Goal: Navigation & Orientation: Understand site structure

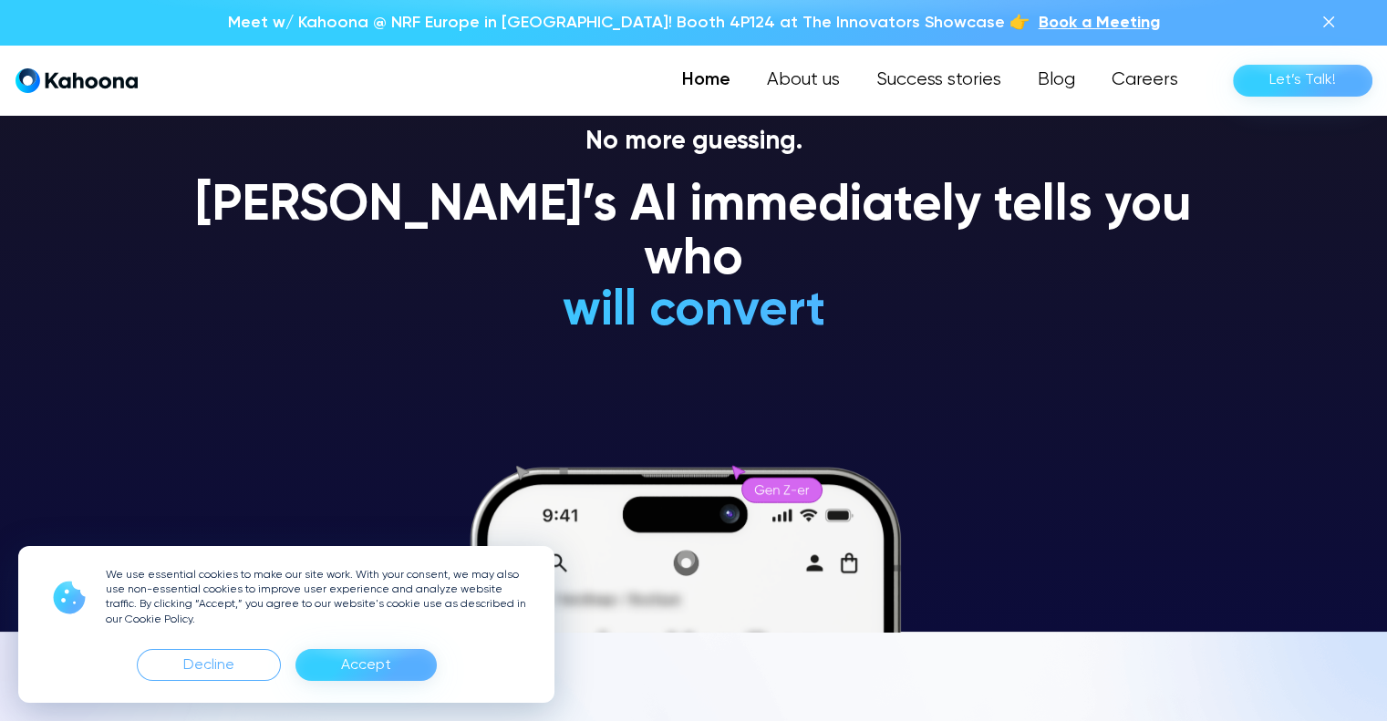
scroll to position [90, 0]
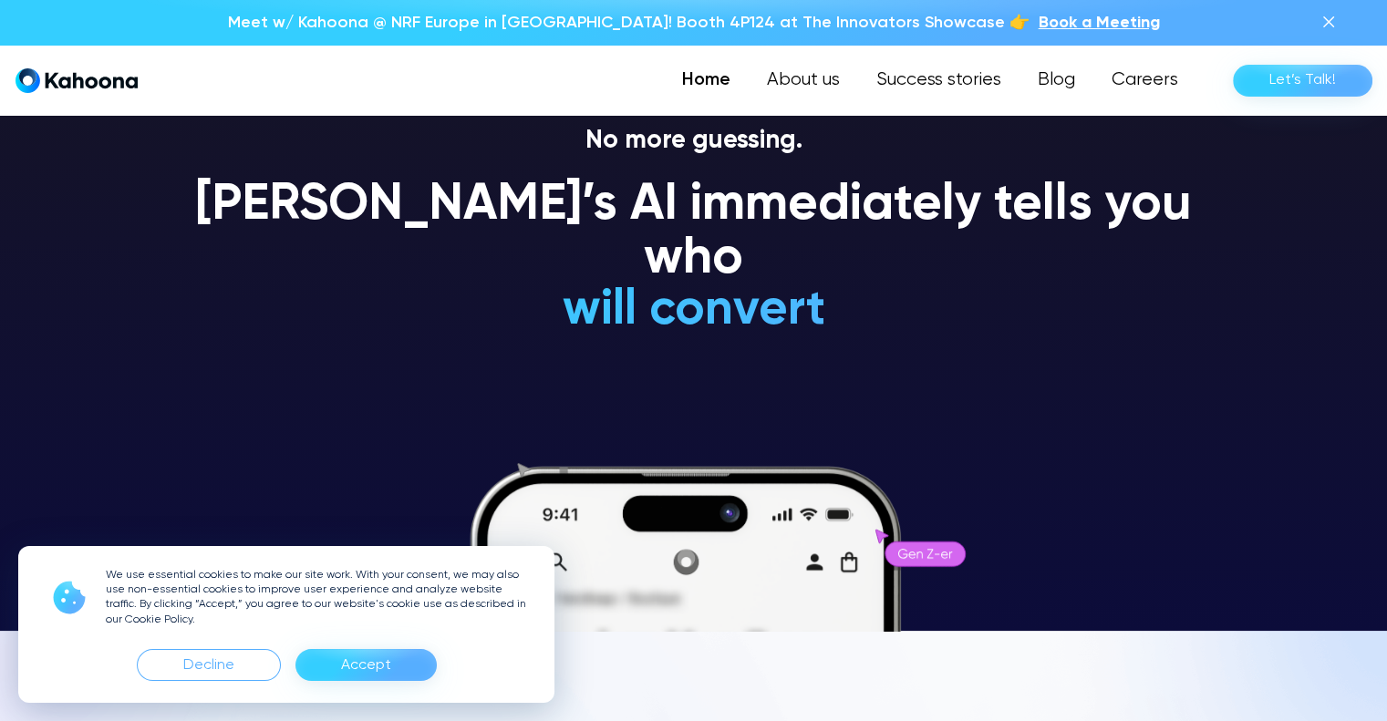
click at [365, 656] on div "Accept" at bounding box center [366, 665] width 50 height 29
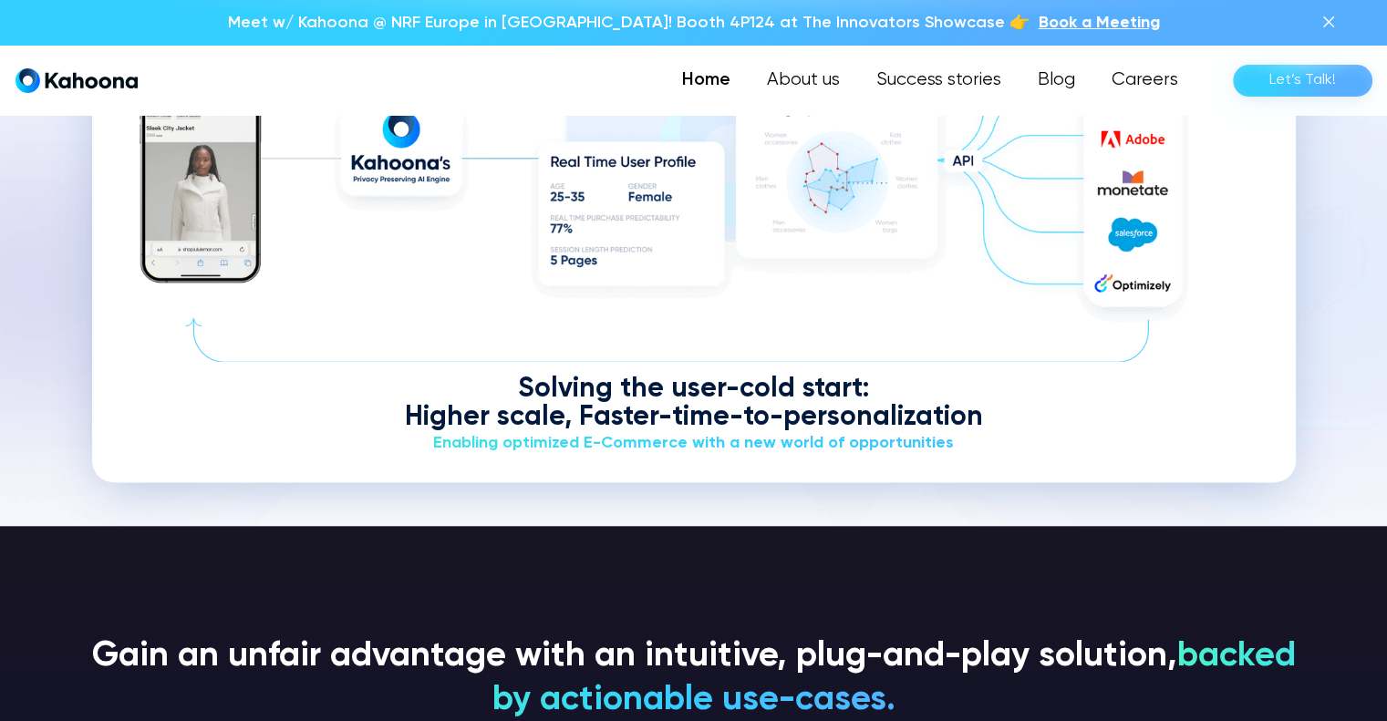
scroll to position [2369, 0]
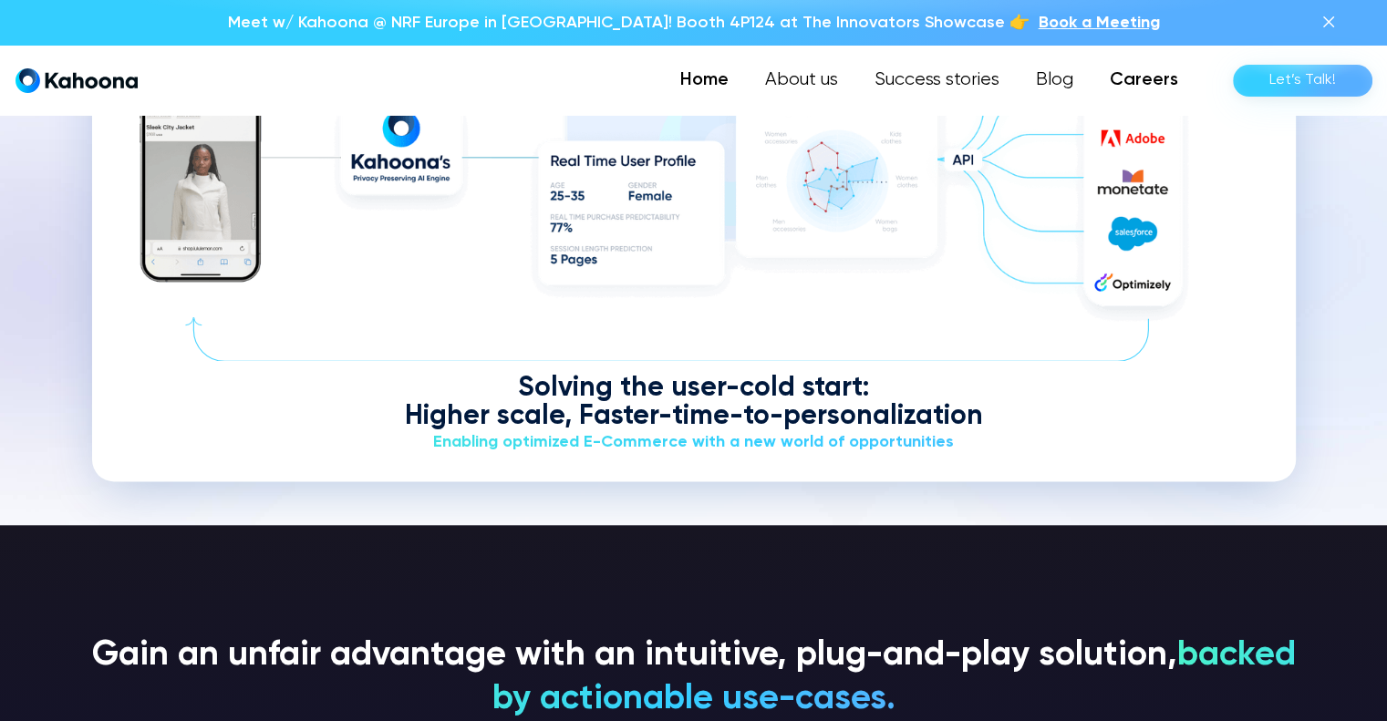
click at [1153, 75] on link "Careers" at bounding box center [1143, 80] width 105 height 36
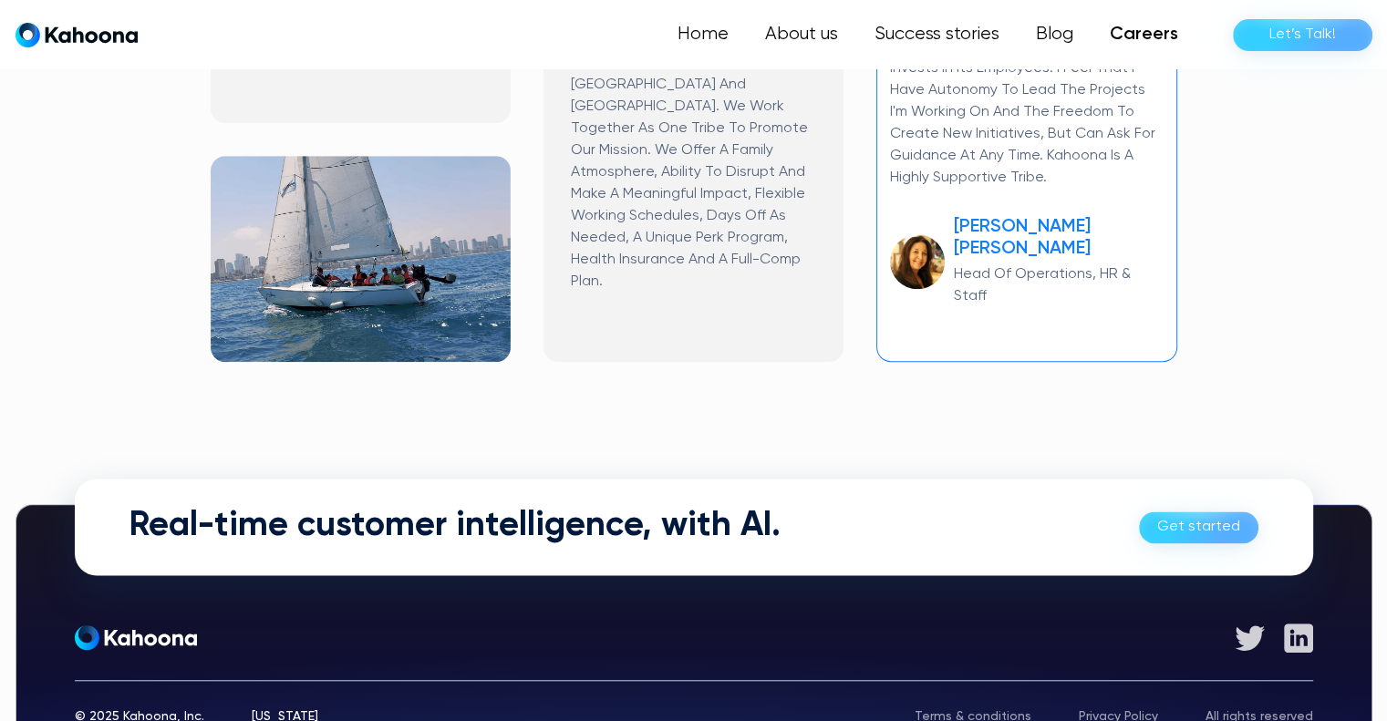
scroll to position [1315, 0]
click at [823, 36] on link "About us" at bounding box center [800, 34] width 111 height 36
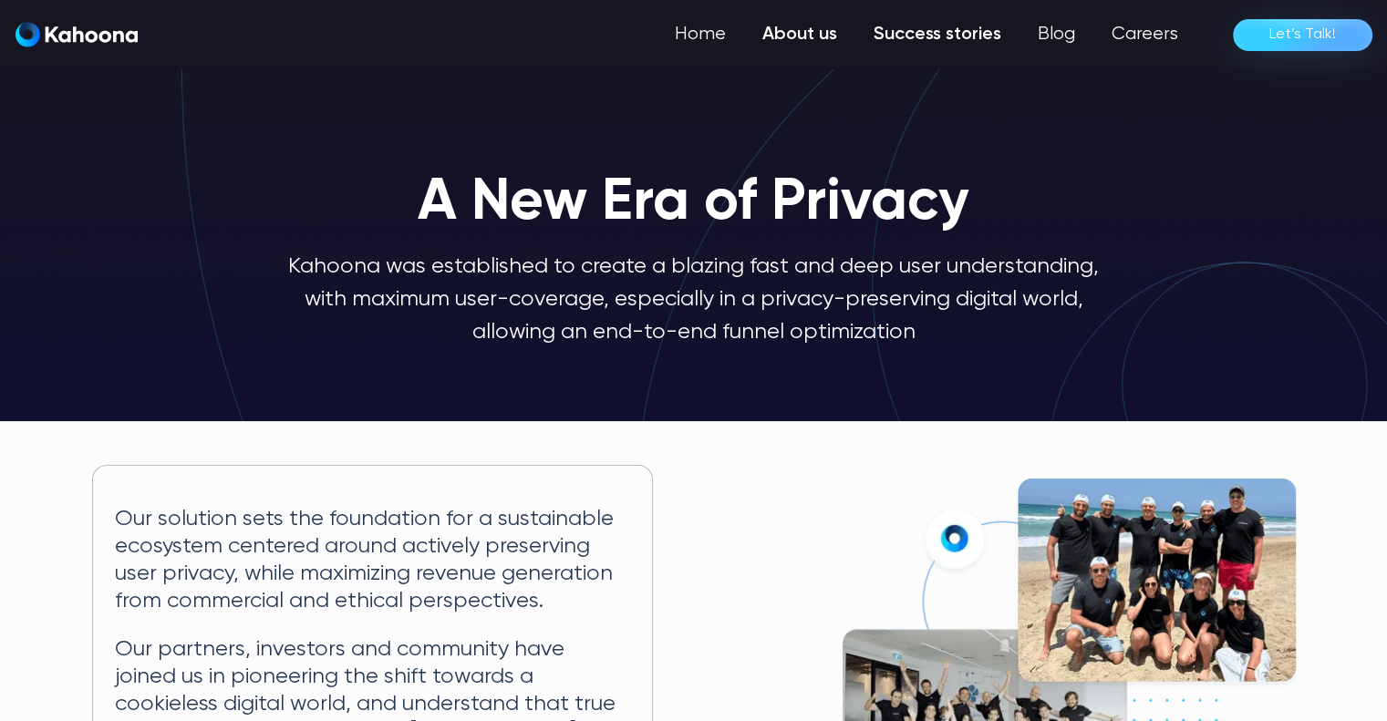
click at [937, 33] on link "Success stories" at bounding box center [937, 34] width 164 height 36
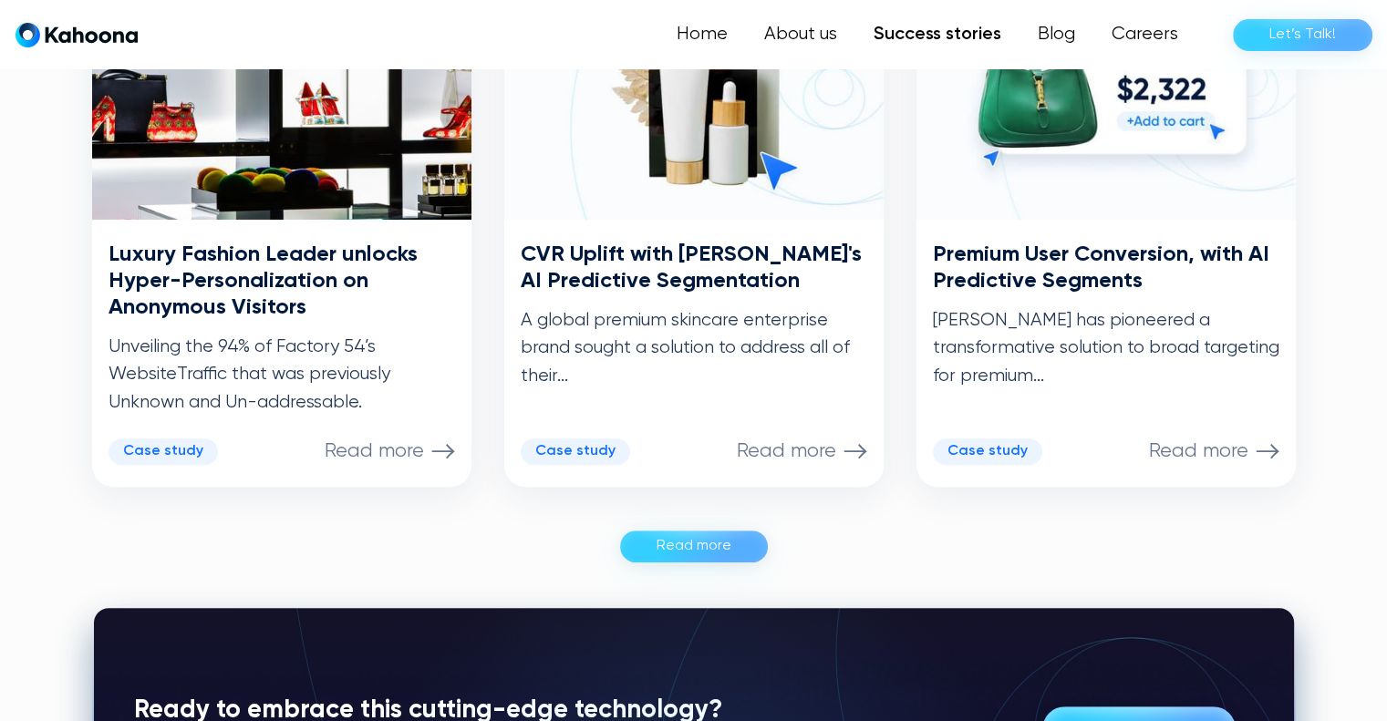
scroll to position [1030, 0]
